Goal: Information Seeking & Learning: Learn about a topic

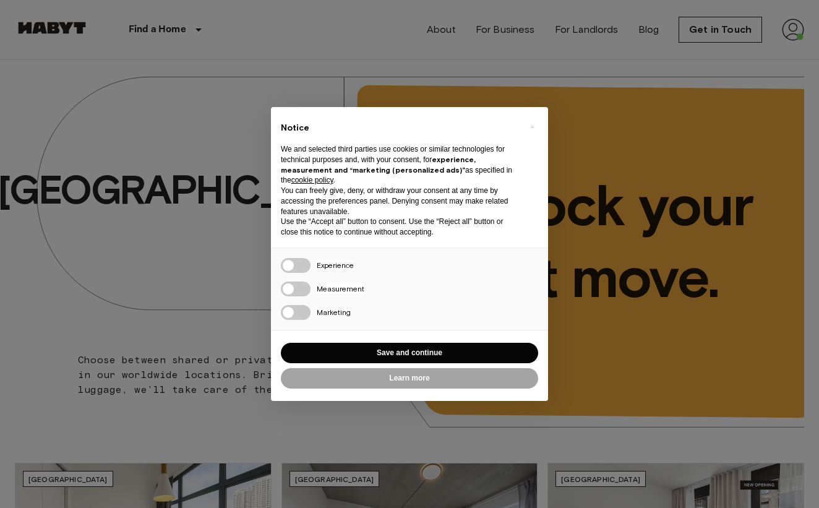
click at [373, 340] on div "Reject all Save and continue" at bounding box center [409, 352] width 257 height 25
click at [373, 345] on button "Save and continue" at bounding box center [409, 353] width 257 height 20
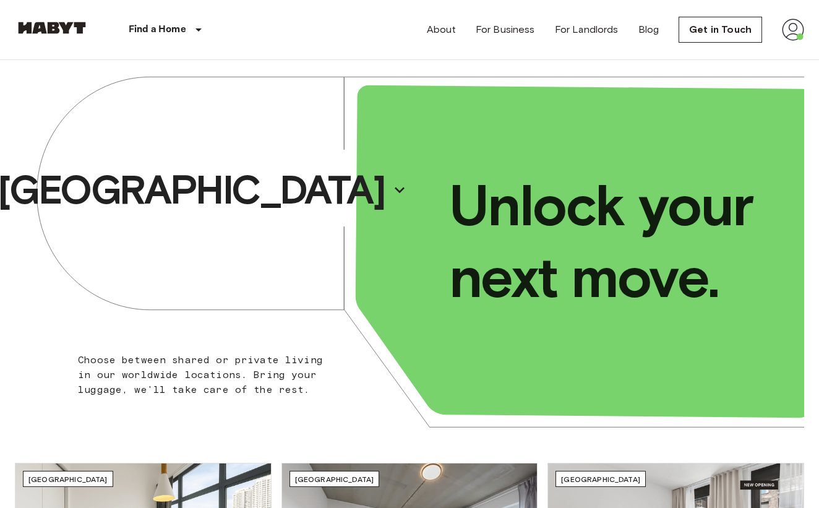
click at [797, 34] on img at bounding box center [793, 30] width 22 height 22
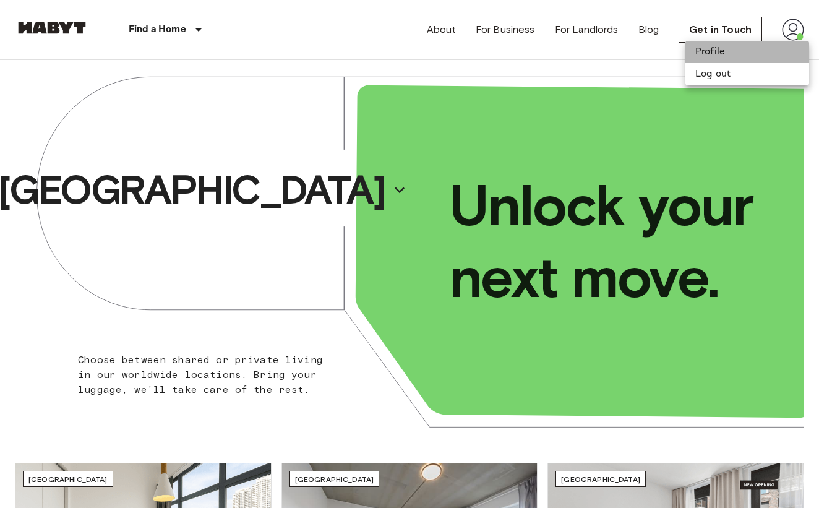
click at [728, 51] on li "Profile" at bounding box center [747, 52] width 124 height 22
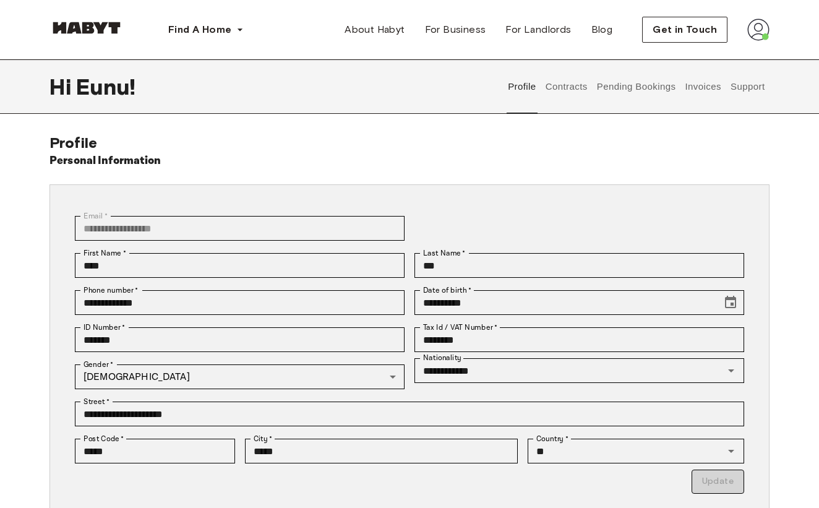
scroll to position [20, 0]
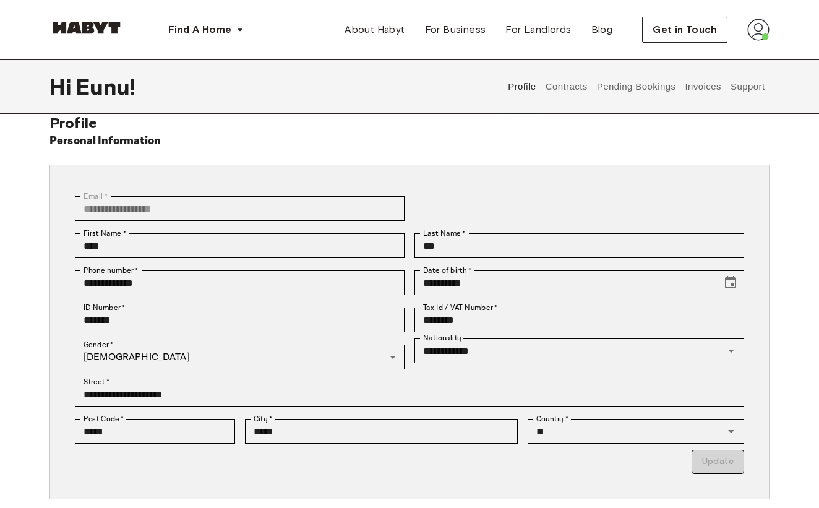
click at [573, 90] on button "Contracts" at bounding box center [566, 86] width 45 height 54
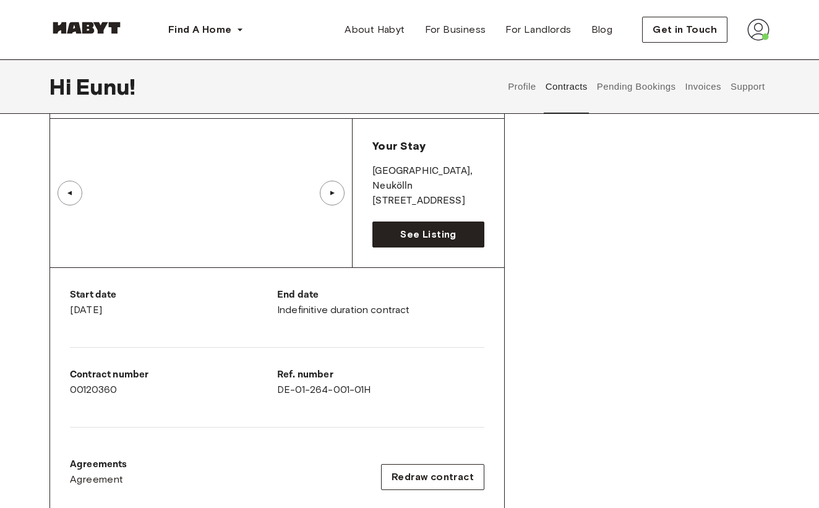
scroll to position [97, 0]
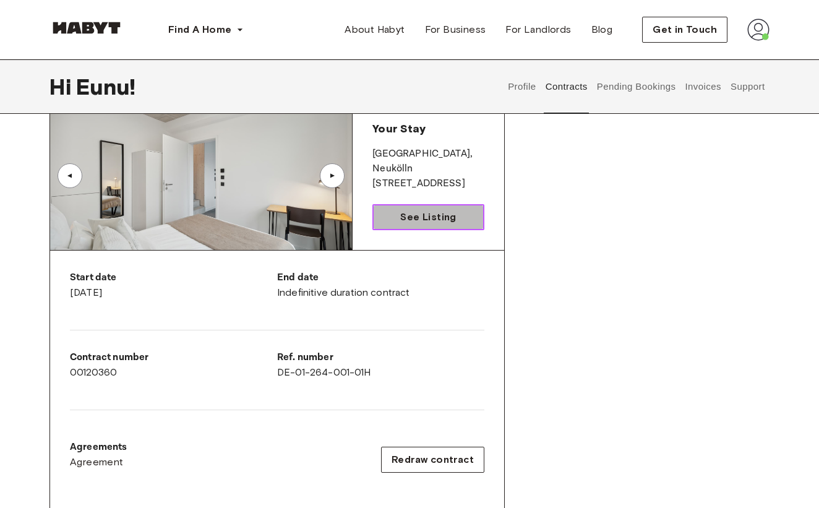
click at [417, 221] on span "See Listing" at bounding box center [428, 217] width 56 height 15
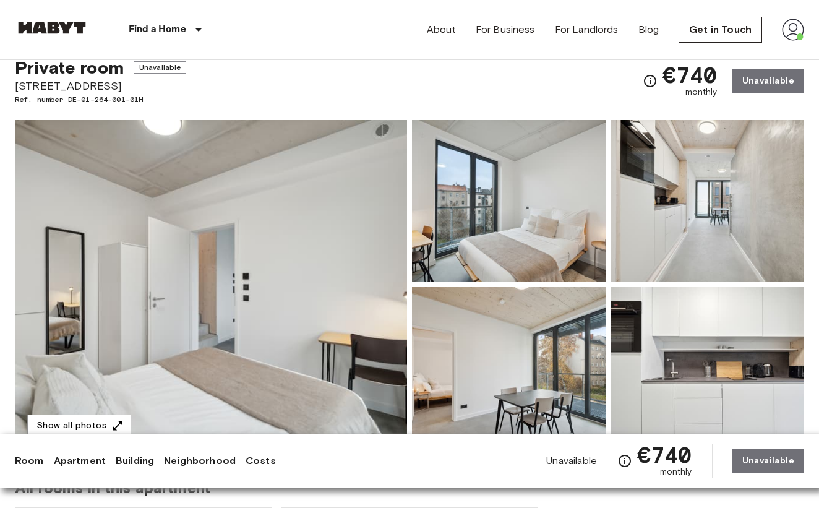
scroll to position [40, 0]
click at [205, 339] on img at bounding box center [211, 283] width 392 height 329
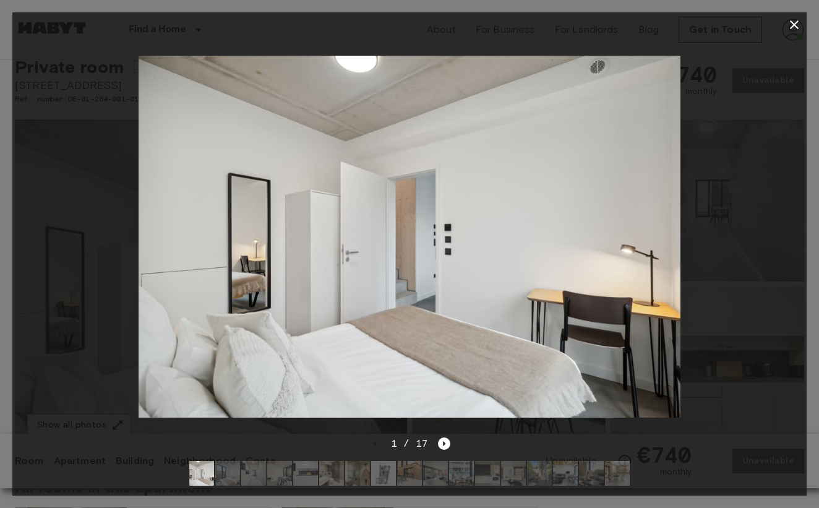
click at [444, 437] on div "1 / 17" at bounding box center [410, 443] width 82 height 15
click at [443, 439] on icon "Next image" at bounding box center [444, 443] width 12 height 12
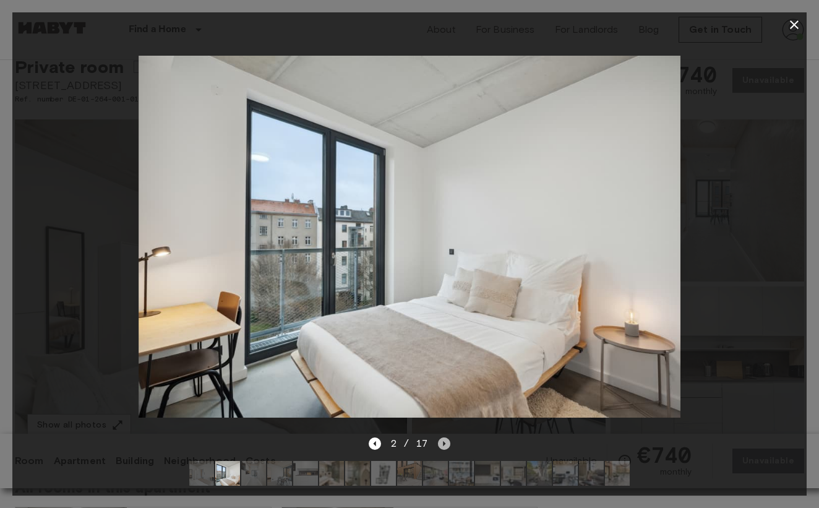
click at [442, 442] on icon "Next image" at bounding box center [444, 443] width 12 height 12
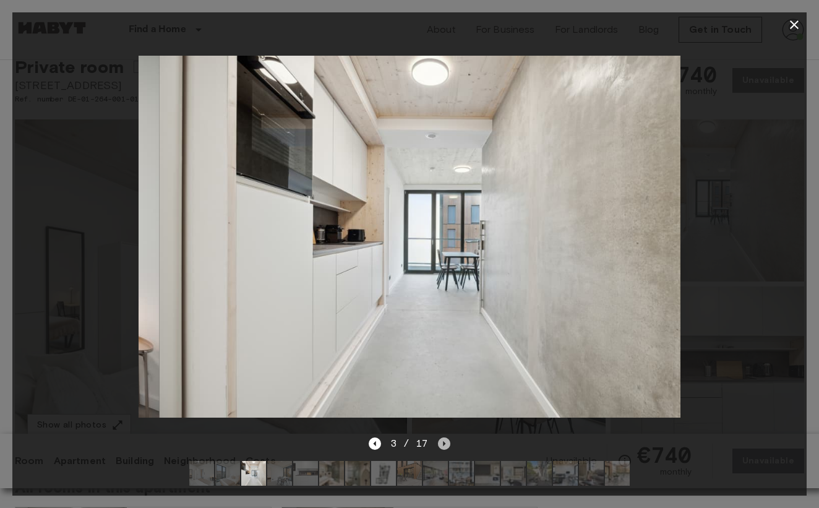
click at [442, 442] on icon "Next image" at bounding box center [444, 443] width 12 height 12
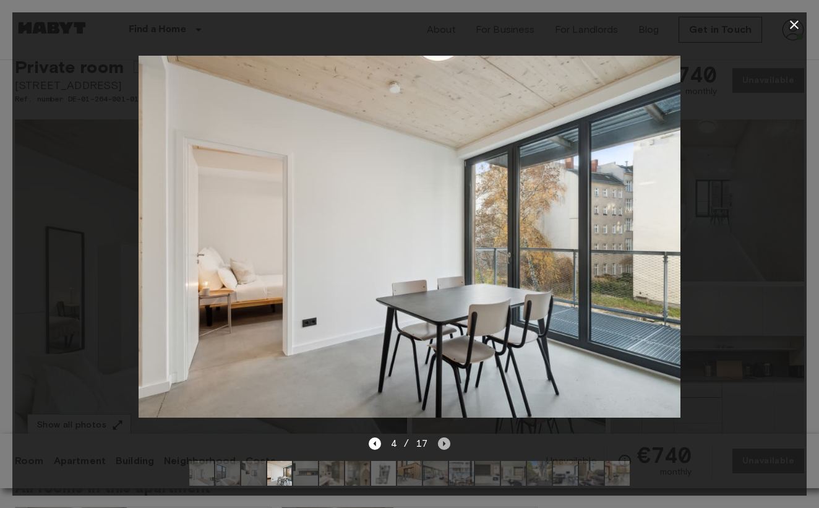
click at [442, 444] on icon "Next image" at bounding box center [444, 443] width 12 height 12
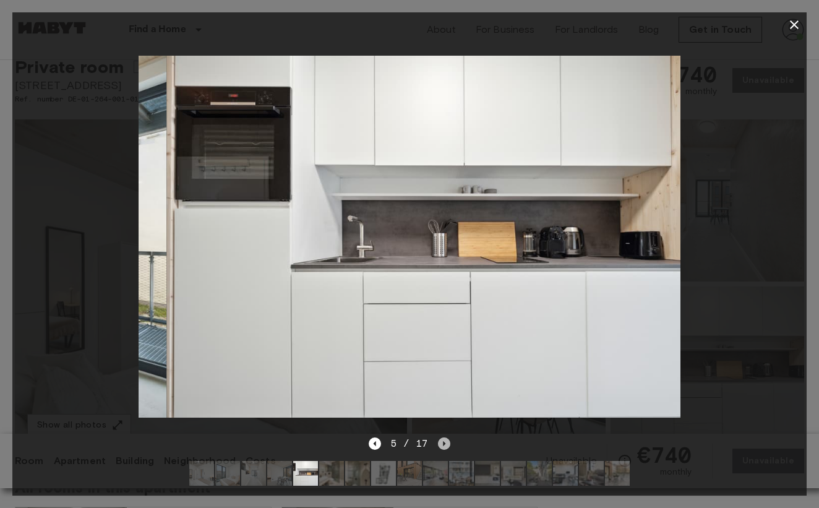
click at [442, 444] on icon "Next image" at bounding box center [444, 443] width 12 height 12
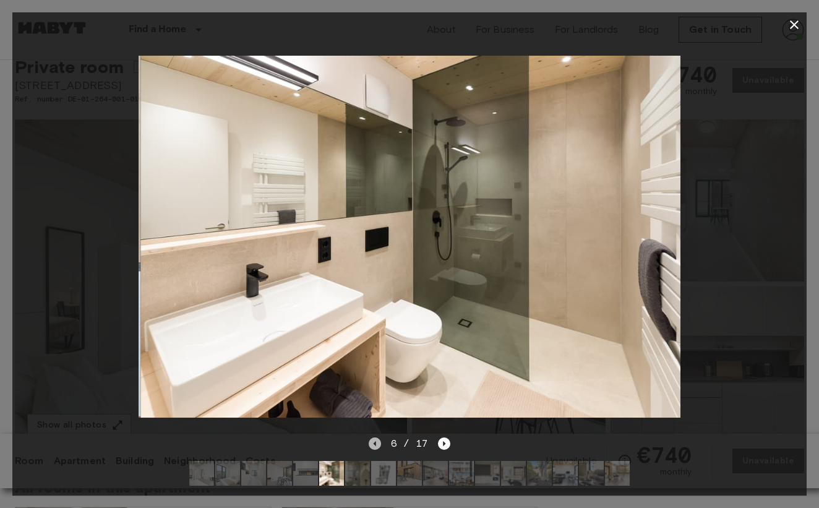
click at [379, 442] on icon "Previous image" at bounding box center [375, 443] width 12 height 12
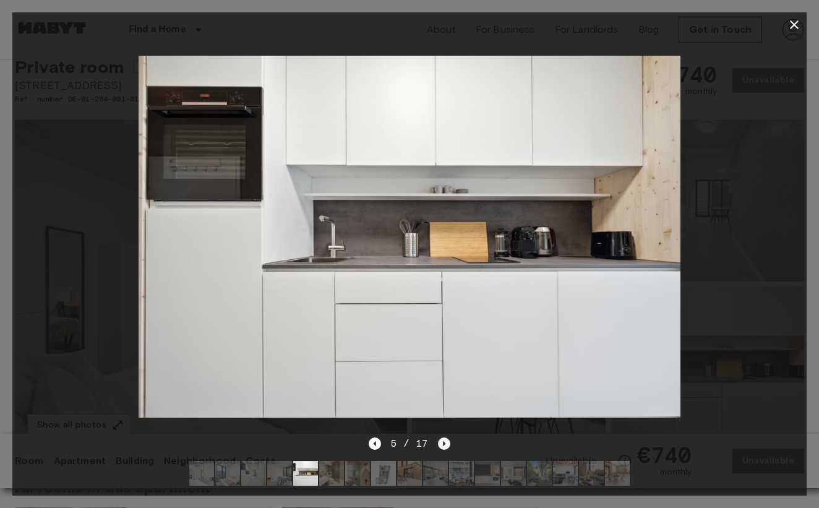
click at [445, 442] on icon "Next image" at bounding box center [444, 443] width 12 height 12
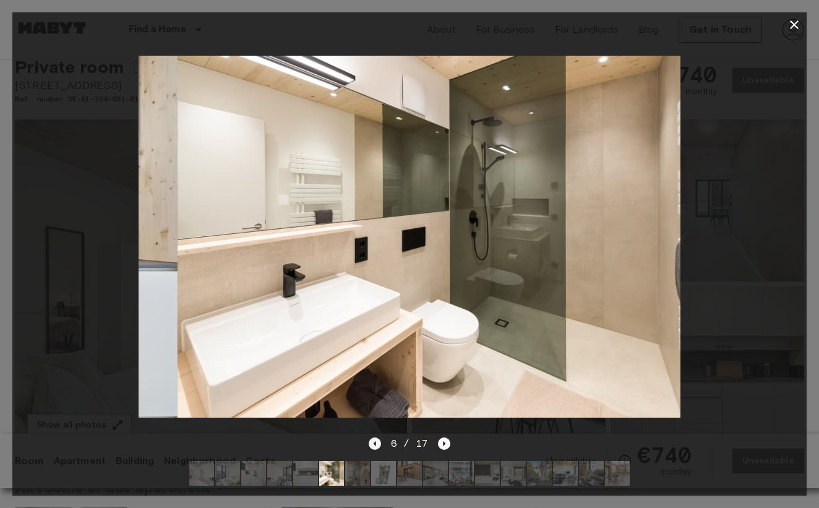
click at [380, 442] on icon "Previous image" at bounding box center [375, 443] width 12 height 12
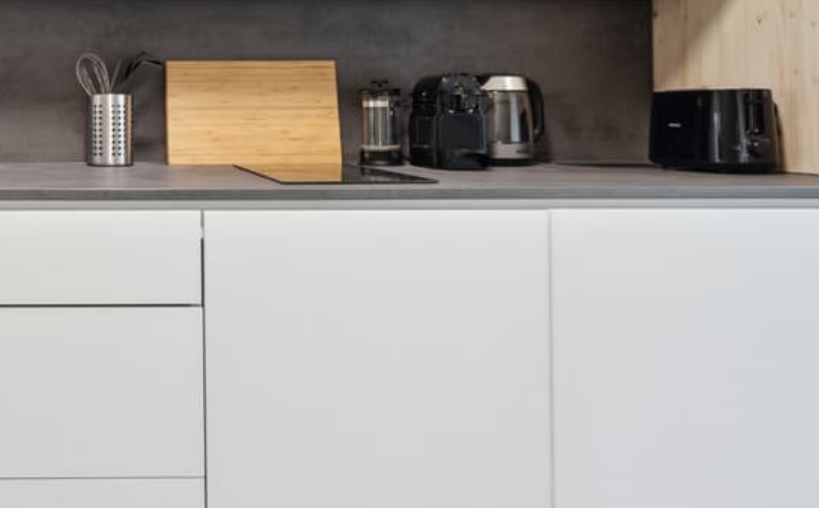
scroll to position [39, 0]
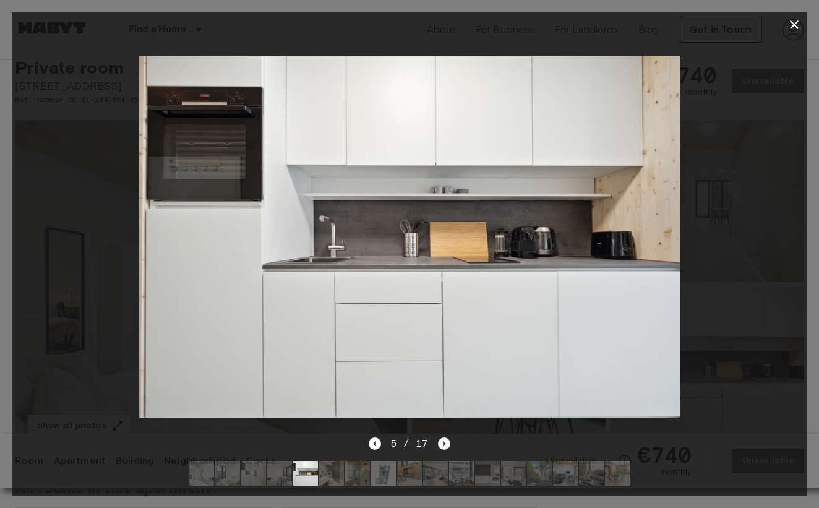
click at [444, 439] on icon "Next image" at bounding box center [444, 443] width 12 height 12
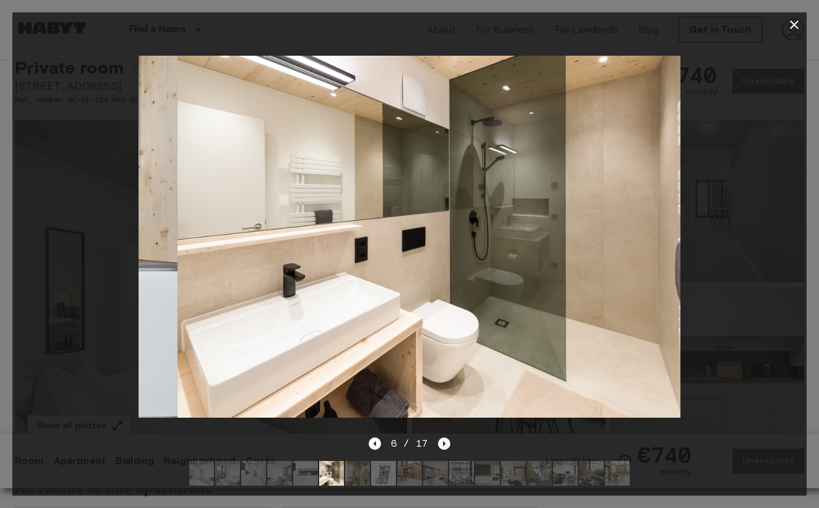
click at [444, 439] on icon "Next image" at bounding box center [444, 443] width 12 height 12
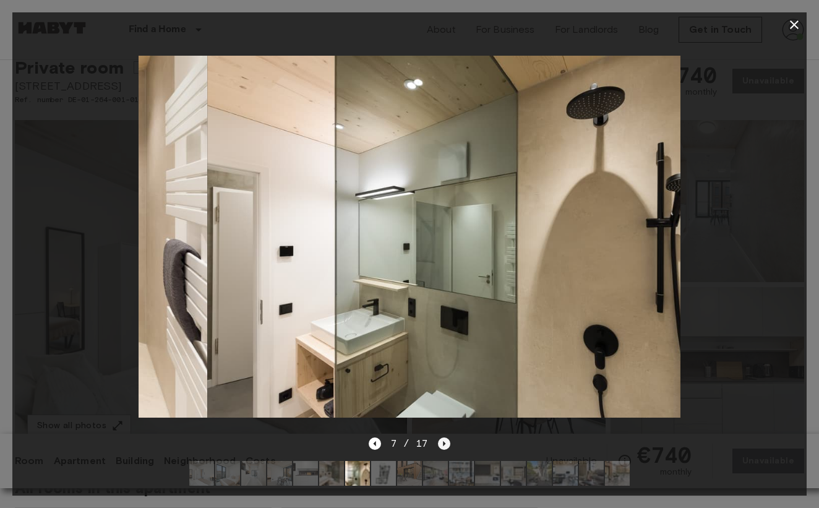
click at [444, 439] on icon "Next image" at bounding box center [444, 443] width 12 height 12
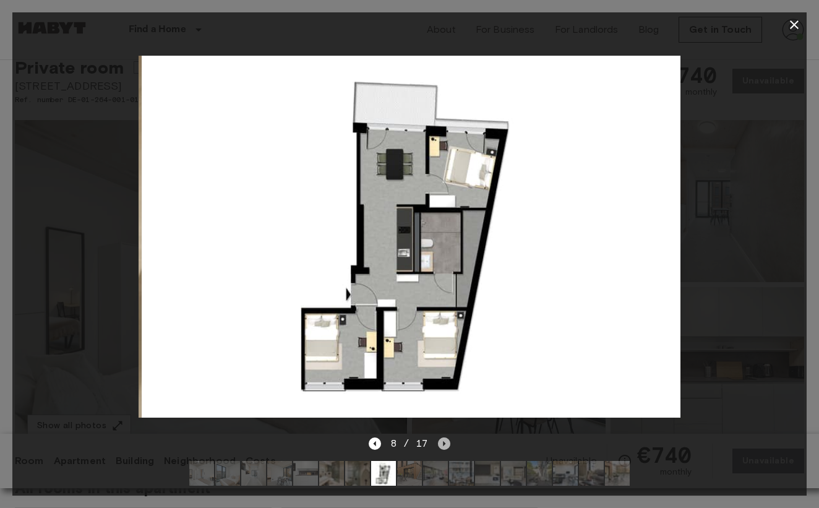
click at [444, 440] on icon "Next image" at bounding box center [444, 443] width 12 height 12
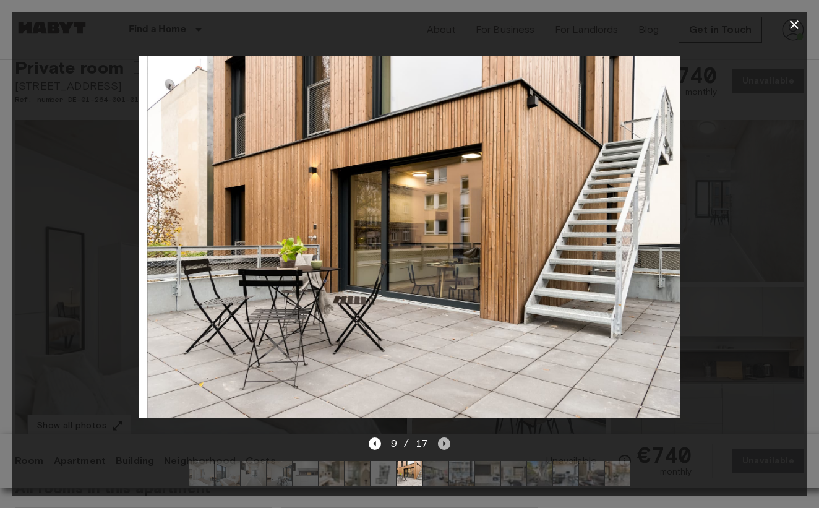
click at [444, 441] on icon "Next image" at bounding box center [444, 443] width 12 height 12
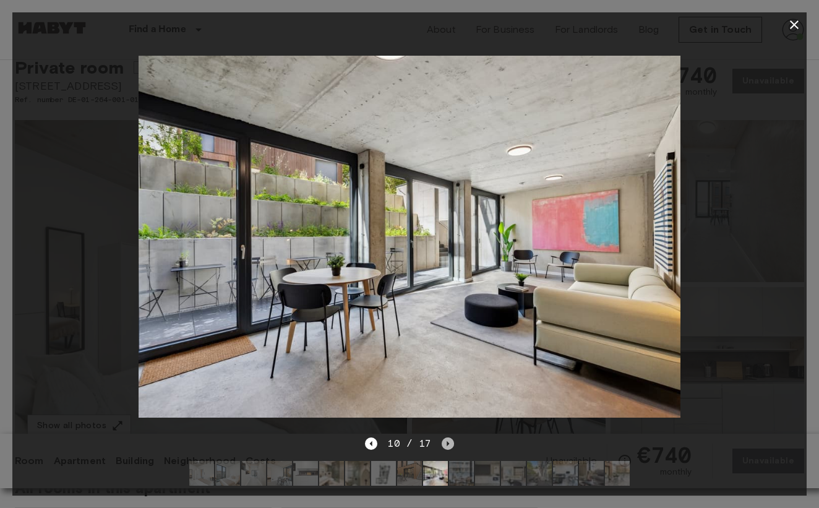
click at [444, 441] on icon "Next image" at bounding box center [448, 443] width 12 height 12
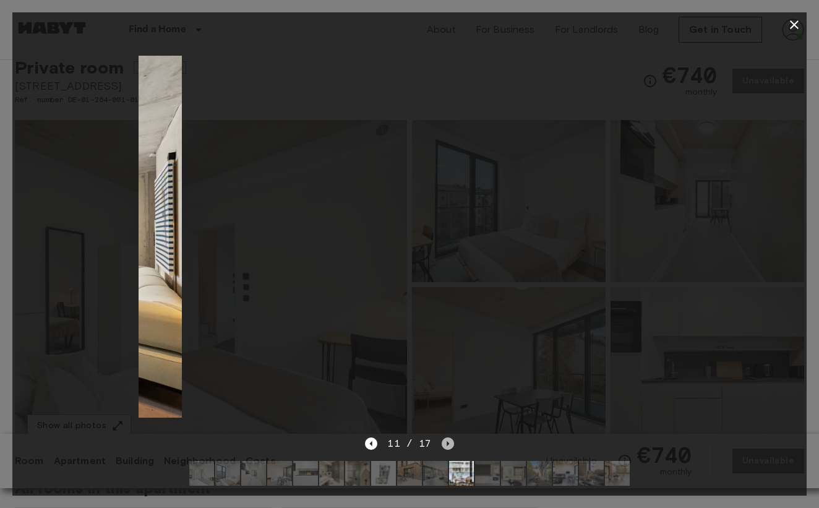
click at [444, 441] on icon "Next image" at bounding box center [448, 443] width 12 height 12
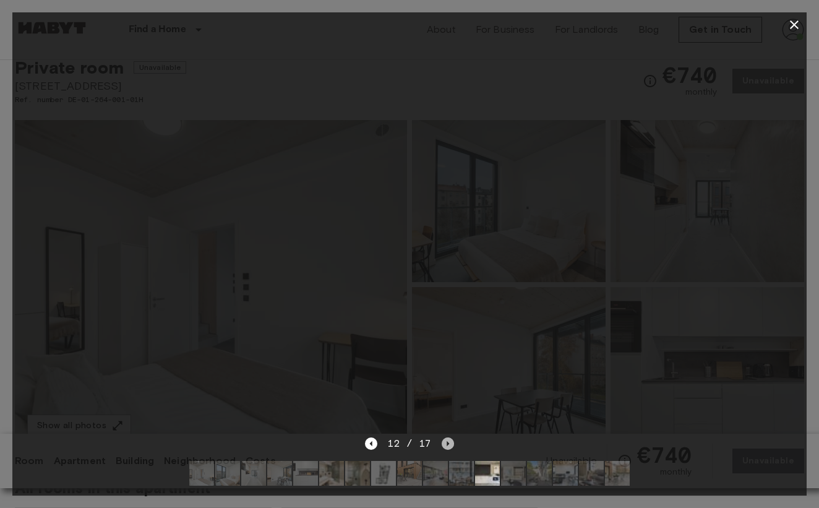
click at [444, 441] on icon "Next image" at bounding box center [448, 443] width 12 height 12
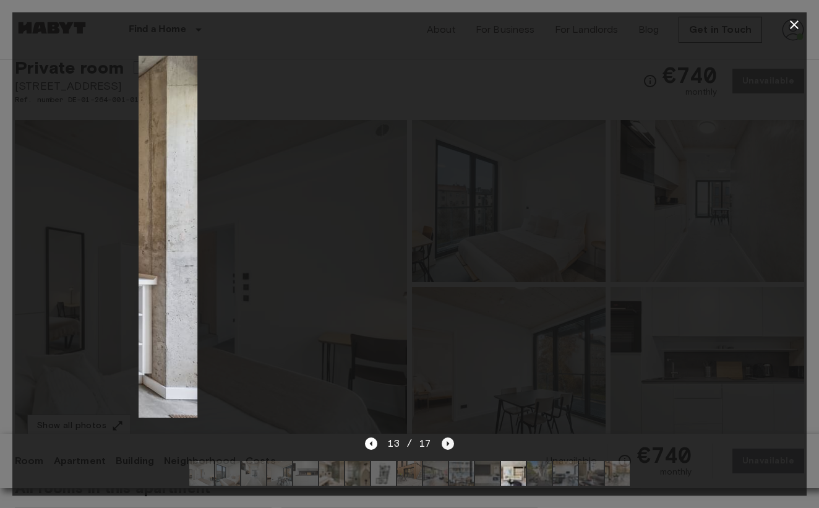
click at [444, 441] on icon "Next image" at bounding box center [448, 443] width 12 height 12
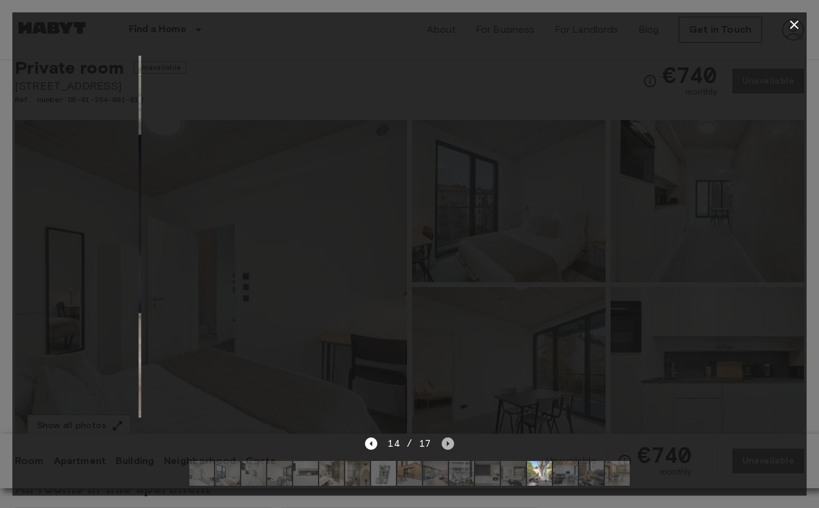
click at [444, 441] on icon "Next image" at bounding box center [448, 443] width 12 height 12
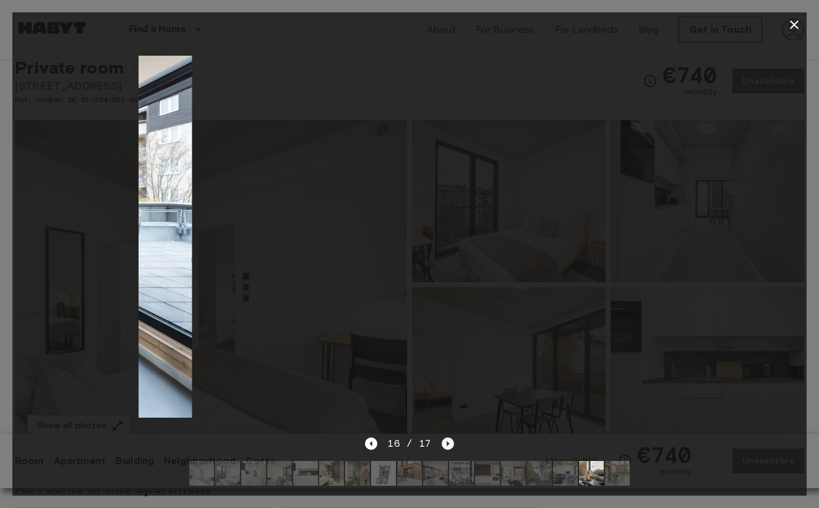
click at [444, 441] on icon "Next image" at bounding box center [448, 443] width 12 height 12
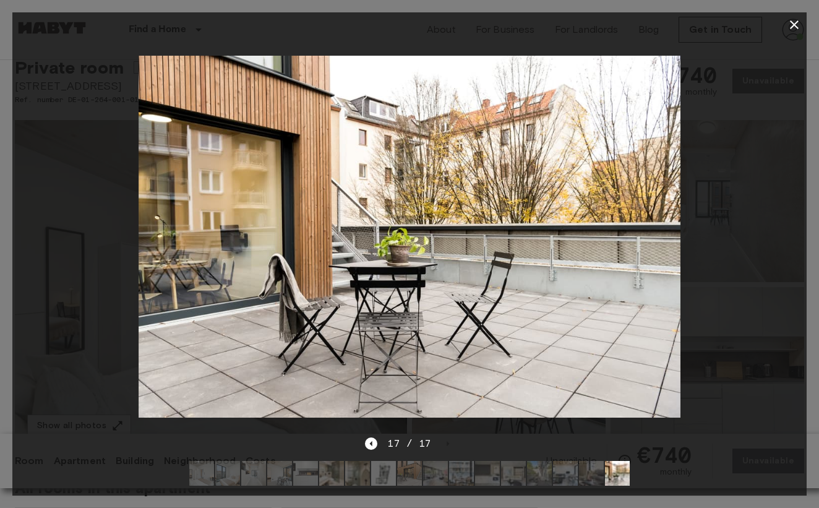
click at [790, 28] on icon "button" at bounding box center [794, 24] width 15 height 15
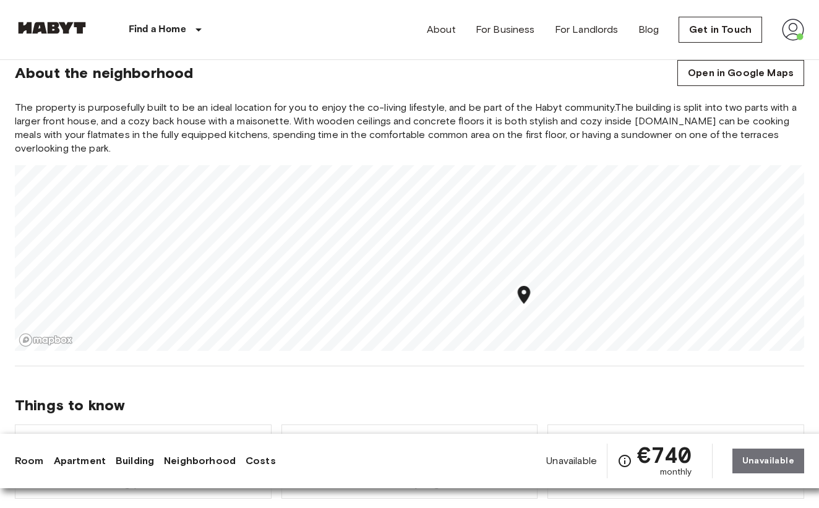
scroll to position [894, 0]
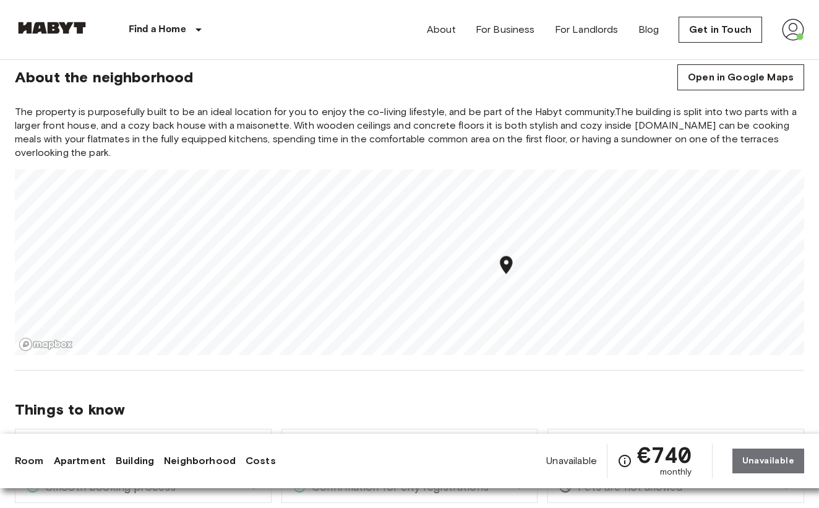
click at [464, 161] on div "The property is purposefully built to be an ideal location for you to enjoy the…" at bounding box center [409, 230] width 789 height 250
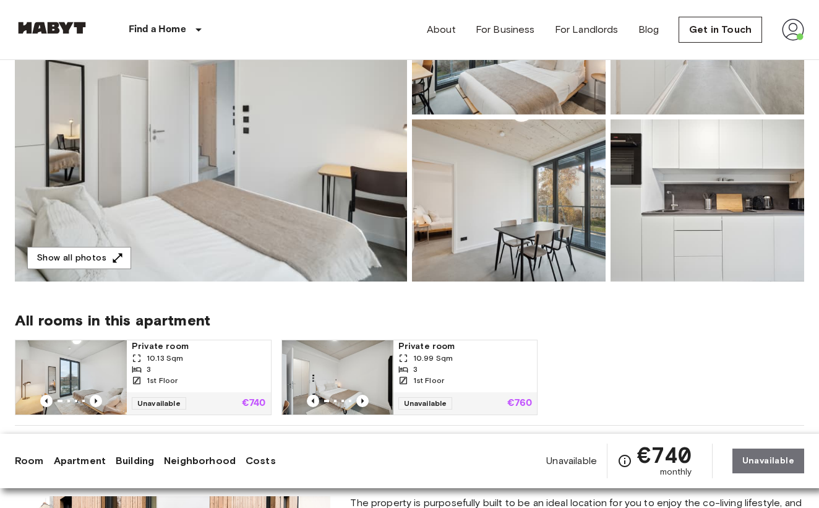
scroll to position [210, 0]
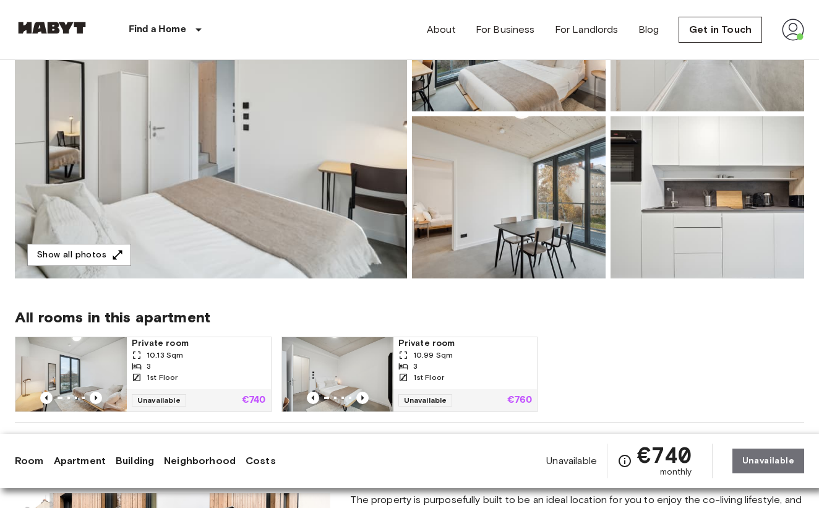
click at [104, 367] on img at bounding box center [70, 374] width 111 height 74
click at [175, 363] on div "3" at bounding box center [199, 366] width 134 height 11
click at [346, 353] on img at bounding box center [337, 374] width 111 height 74
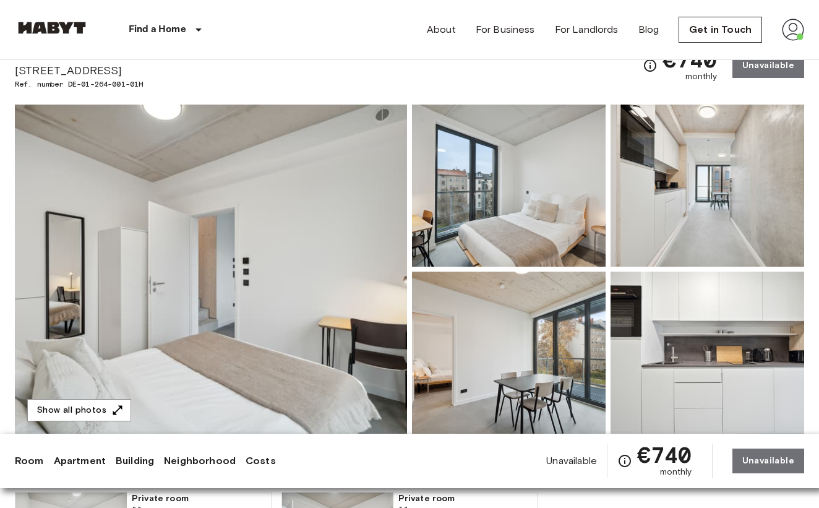
scroll to position [51, 0]
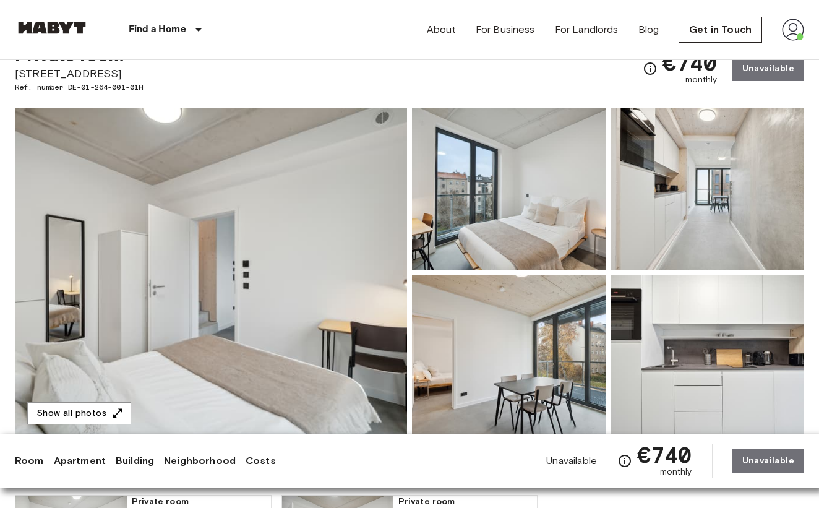
click at [374, 277] on img at bounding box center [211, 272] width 392 height 329
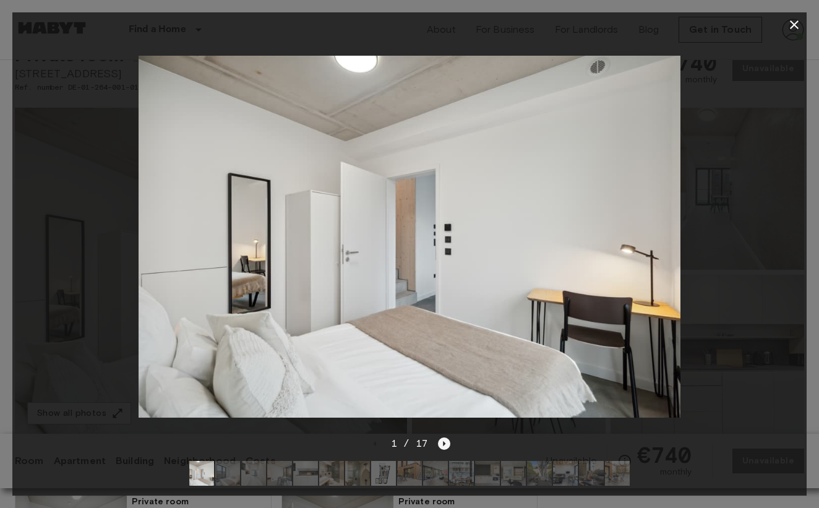
click at [444, 447] on icon "Next image" at bounding box center [444, 443] width 12 height 12
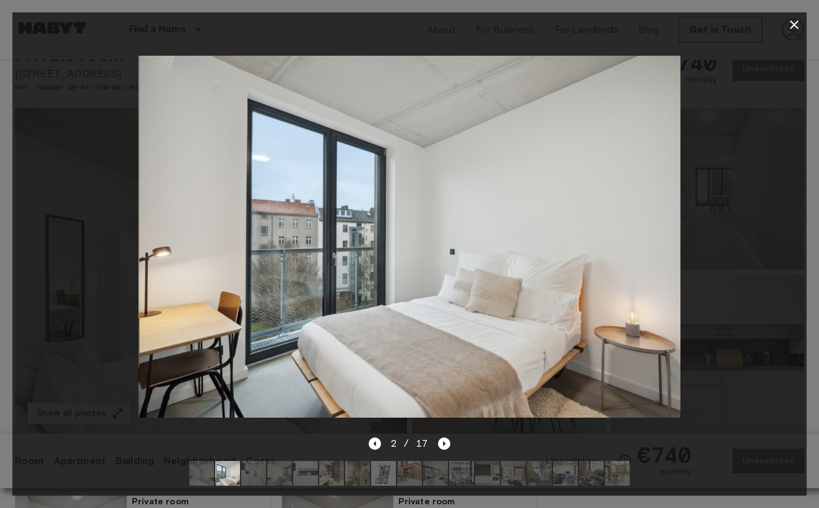
click at [797, 32] on icon "button" at bounding box center [794, 24] width 15 height 15
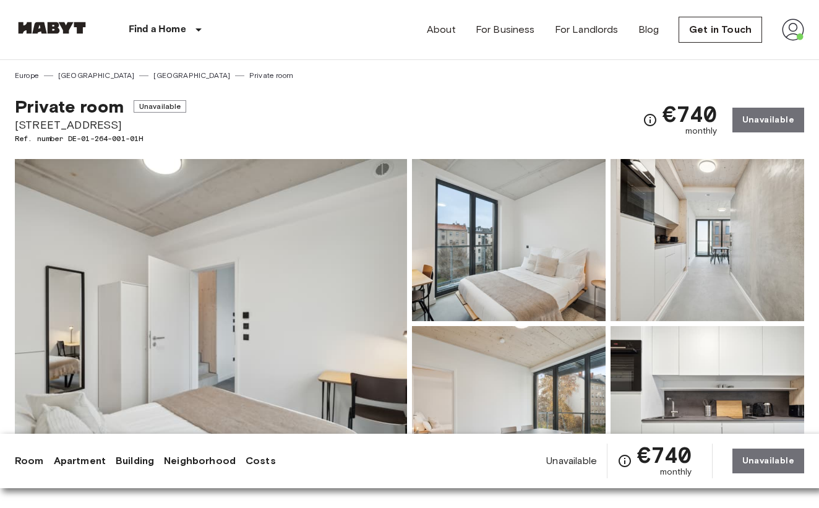
scroll to position [0, 0]
click at [554, 122] on div "Private room Unavailable Hermannstraße 14 Ref. number DE-01-264-001-01H €740 mo…" at bounding box center [409, 112] width 789 height 63
click at [140, 108] on span "Unavailable" at bounding box center [160, 106] width 53 height 12
click at [107, 126] on span "[STREET_ADDRESS]" at bounding box center [100, 125] width 171 height 16
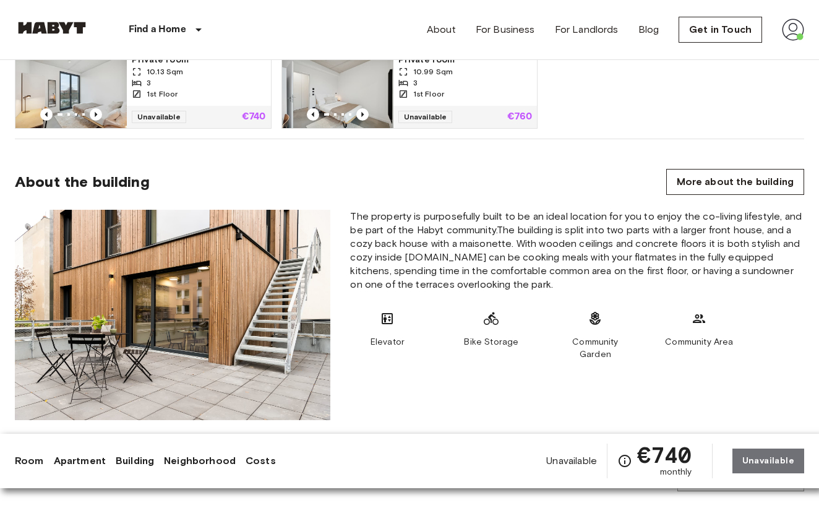
scroll to position [518, 0]
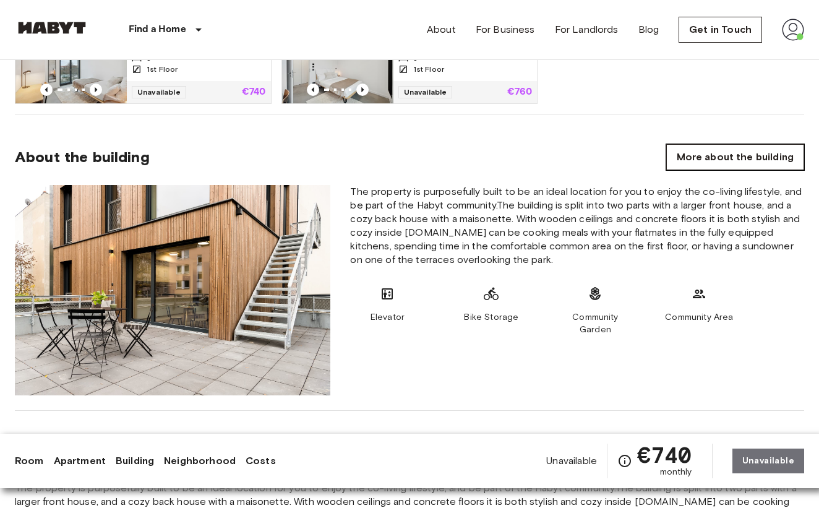
click at [680, 166] on link "More about the building" at bounding box center [735, 157] width 138 height 26
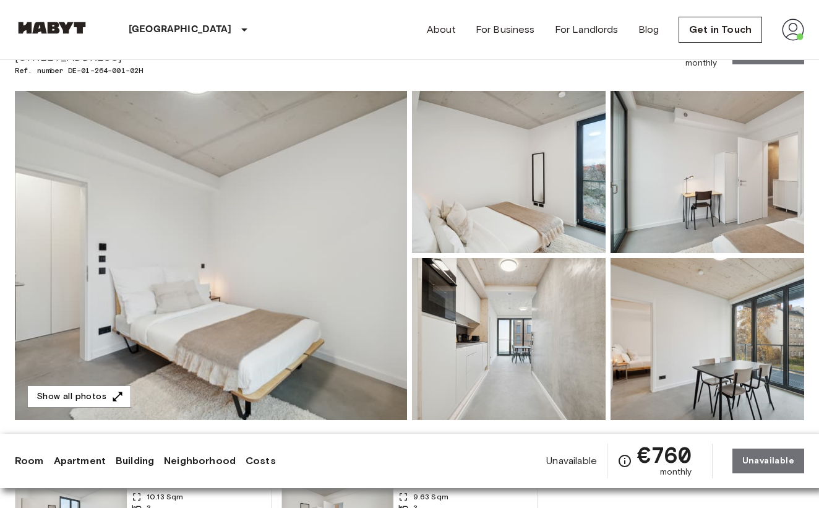
scroll to position [69, 0]
